Goal: Task Accomplishment & Management: Use online tool/utility

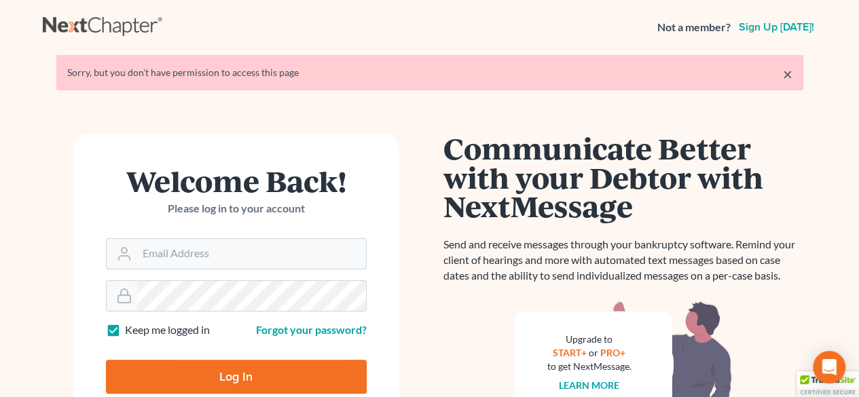
type input "[PERSON_NAME][EMAIL_ADDRESS][DOMAIN_NAME]"
click at [240, 378] on input "Log In" at bounding box center [236, 377] width 261 height 34
type input "Thinking..."
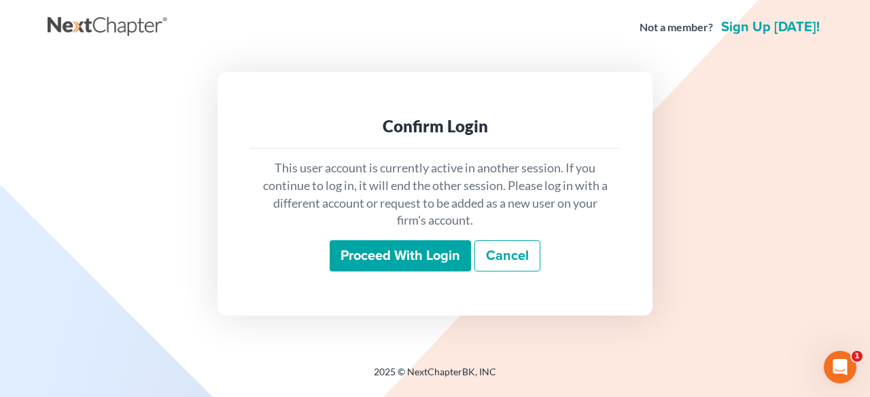
click at [419, 251] on input "Proceed with login" at bounding box center [400, 256] width 141 height 31
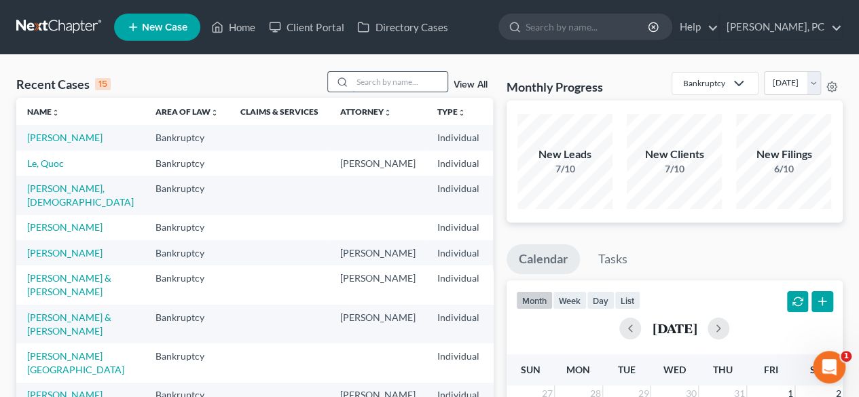
click at [385, 84] on input "search" at bounding box center [400, 82] width 95 height 20
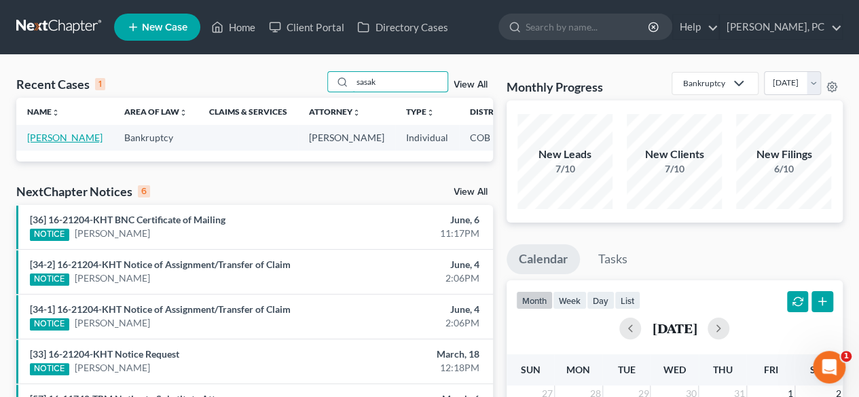
type input "sasak"
click at [50, 139] on link "[PERSON_NAME]" at bounding box center [64, 138] width 75 height 12
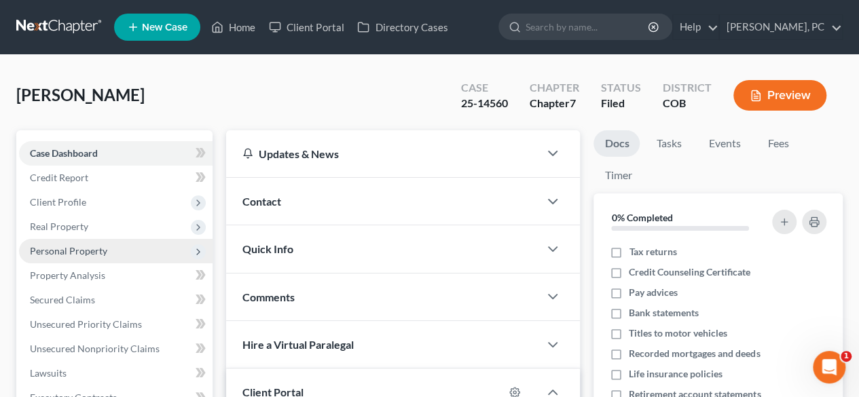
click at [82, 245] on span "Personal Property" at bounding box center [68, 251] width 77 height 12
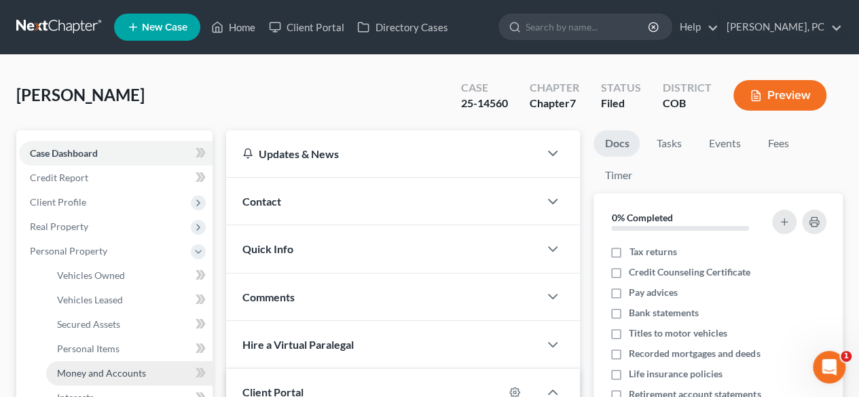
click at [103, 373] on span "Money and Accounts" at bounding box center [101, 374] width 89 height 12
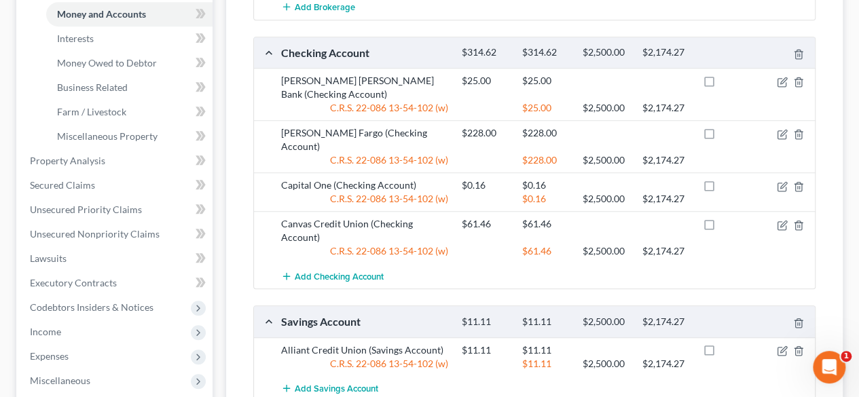
scroll to position [351, 0]
